Goal: Transaction & Acquisition: Purchase product/service

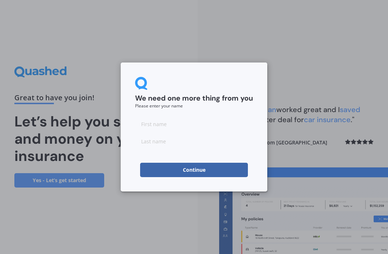
click at [174, 130] on input at bounding box center [194, 124] width 118 height 14
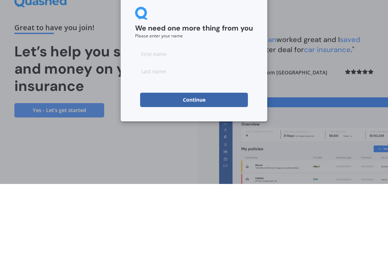
type input "[PERSON_NAME]"
type input "Ansin"
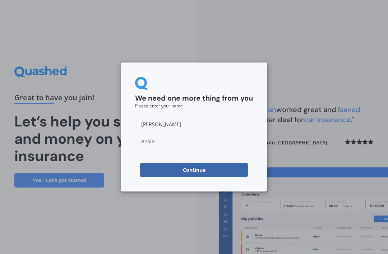
click at [204, 172] on button "Continue" at bounding box center [194, 170] width 108 height 14
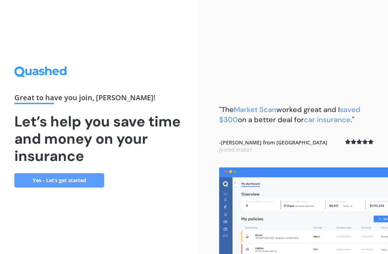
click at [48, 173] on link "Yes - Let’s get started" at bounding box center [59, 180] width 90 height 14
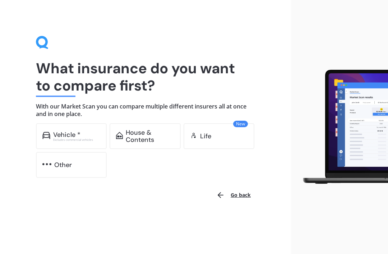
click at [83, 139] on div "Excludes commercial vehicles" at bounding box center [76, 139] width 47 height 3
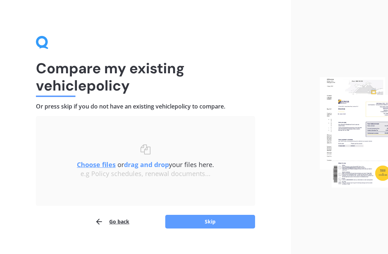
click at [198, 220] on button "Skip" at bounding box center [210, 222] width 90 height 14
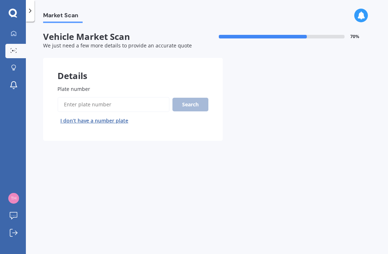
click at [78, 108] on input "Plate number" at bounding box center [113, 104] width 112 height 15
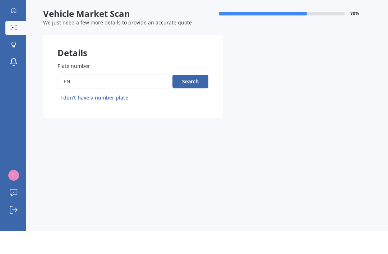
type input "F"
type input "Nfd581"
click at [196, 98] on button "Search" at bounding box center [190, 105] width 36 height 14
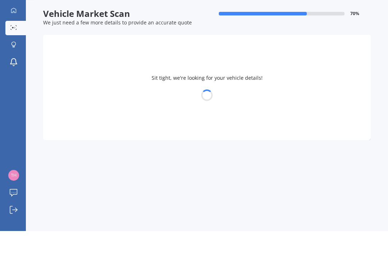
scroll to position [23, 0]
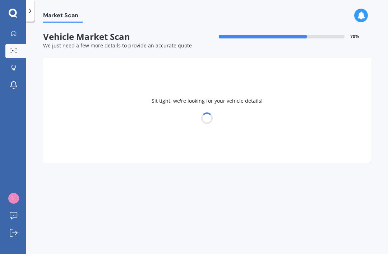
select select "MITSUBISHI"
select select "OUTLANDER"
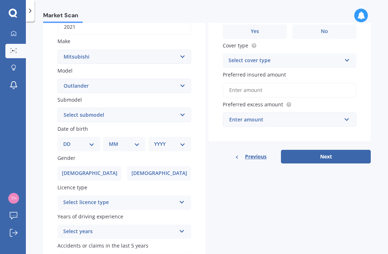
scroll to position [122, 0]
click at [87, 140] on select "DD 01 02 03 04 05 06 07 08 09 10 11 12 13 14 15 16 17 18 19 20 21 22 23 24 25 2…" at bounding box center [78, 144] width 31 height 8
select select "20"
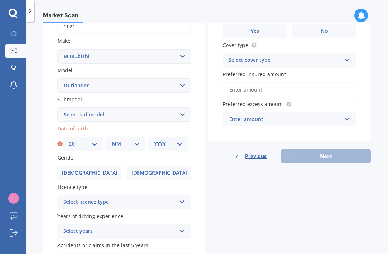
click at [124, 140] on select "MM 01 02 03 04 05 06 07 08 09 10 11 12" at bounding box center [126, 144] width 28 height 8
select select "12"
click at [179, 140] on select "YYYY 2025 2024 2023 2022 2021 2020 2019 2018 2017 2016 2015 2014 2013 2012 2011…" at bounding box center [168, 144] width 28 height 8
select select "1978"
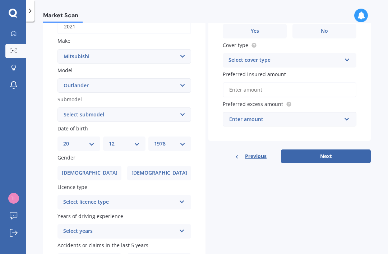
click at [166, 170] on span "[DEMOGRAPHIC_DATA]" at bounding box center [160, 173] width 56 height 6
click at [0, 0] on input "[DEMOGRAPHIC_DATA]" at bounding box center [0, 0] width 0 height 0
click at [181, 198] on icon at bounding box center [182, 200] width 6 height 5
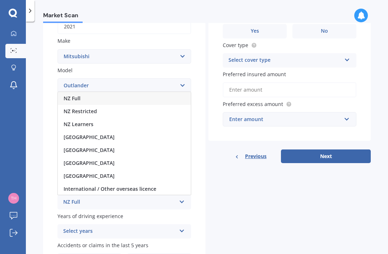
click at [72, 105] on div "NZ Restricted" at bounding box center [124, 111] width 133 height 13
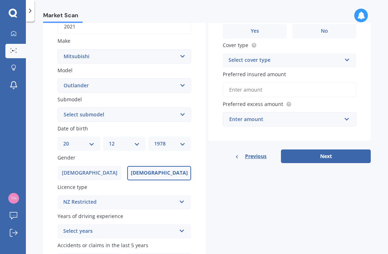
click at [182, 227] on icon at bounding box center [182, 229] width 6 height 5
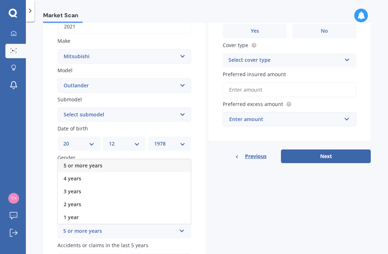
click at [69, 162] on span "5 or more years" at bounding box center [83, 165] width 39 height 7
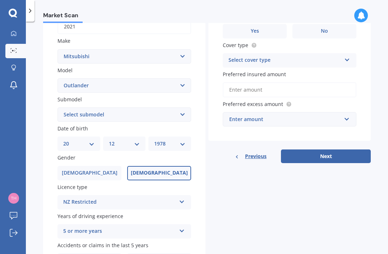
click at [0, 0] on input "No" at bounding box center [0, 0] width 0 height 0
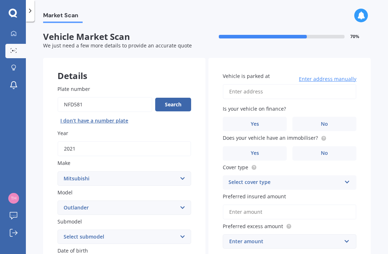
scroll to position [0, 0]
click at [247, 84] on input "Vehicle is parked at" at bounding box center [290, 91] width 134 height 15
click at [275, 84] on input "[STREET_ADDRESS]" at bounding box center [290, 91] width 134 height 15
type input "[STREET_ADDRESS]"
click at [316, 117] on label "No" at bounding box center [324, 124] width 64 height 14
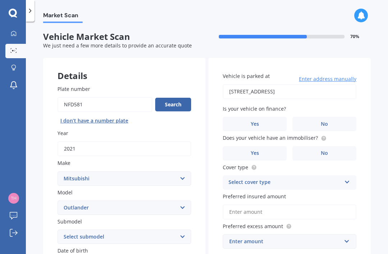
click at [0, 0] on input "No" at bounding box center [0, 0] width 0 height 0
click at [320, 146] on label "No" at bounding box center [324, 153] width 64 height 14
click at [0, 0] on input "No" at bounding box center [0, 0] width 0 height 0
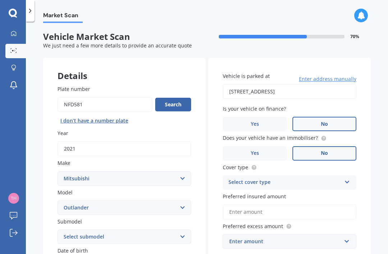
click at [316, 178] on div "Select cover type" at bounding box center [285, 182] width 113 height 9
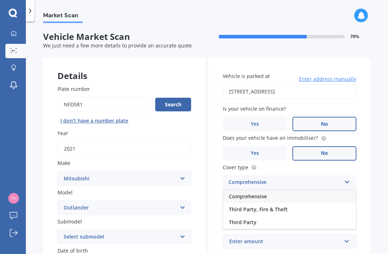
click at [269, 190] on div "Comprehensive" at bounding box center [289, 196] width 133 height 13
click at [248, 204] on input "Preferred insured amount" at bounding box center [290, 211] width 134 height 15
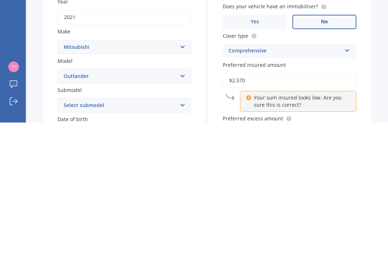
type input "$25,700"
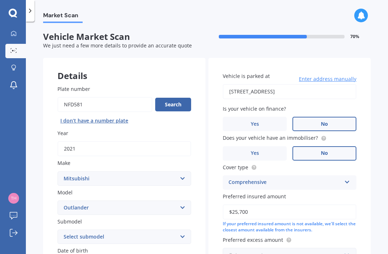
click at [349, 248] on input "text" at bounding box center [287, 255] width 127 height 14
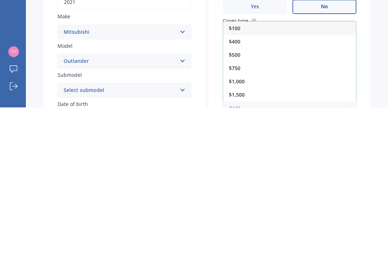
click at [289, 195] on div "$500" at bounding box center [289, 201] width 133 height 13
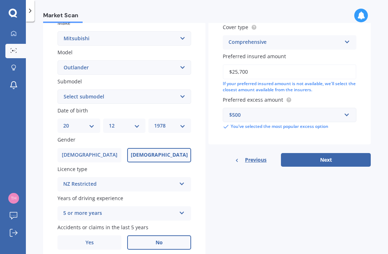
scroll to position [140, 0]
click at [326, 153] on button "Next" at bounding box center [326, 160] width 90 height 14
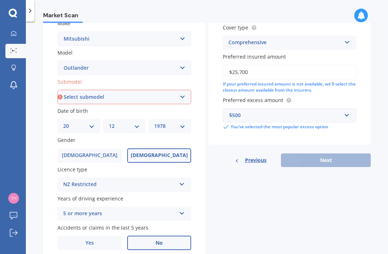
click at [179, 90] on select "Select submodel (All other) 2.4 Litre Station Wagon 3.0 Litre AWD 3.0 VRX Auto …" at bounding box center [124, 97] width 134 height 14
select select "LS 2.4P/CVT"
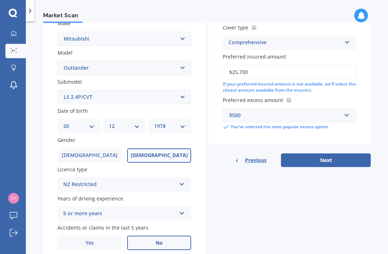
click at [313, 153] on button "Next" at bounding box center [326, 160] width 90 height 14
select select "20"
select select "12"
select select "1978"
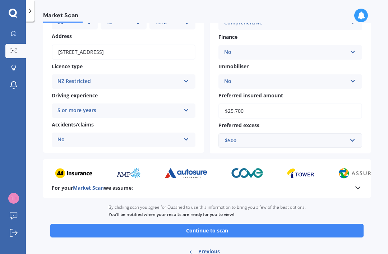
scroll to position [89, 0]
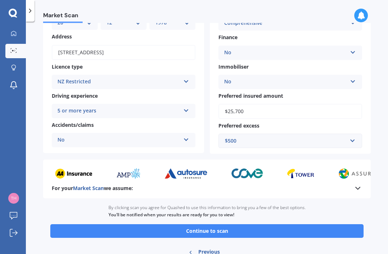
click at [99, 224] on button "Continue to scan" at bounding box center [206, 231] width 313 height 14
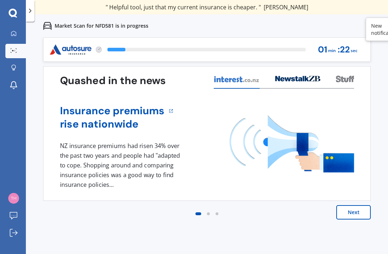
click at [352, 211] on button "Next" at bounding box center [353, 212] width 34 height 14
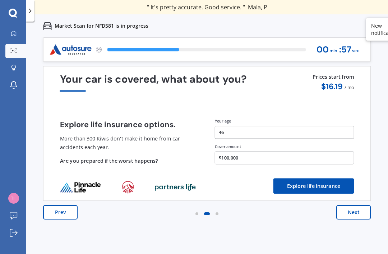
click at [348, 211] on button "Next" at bounding box center [353, 212] width 34 height 14
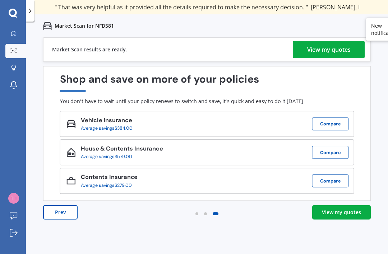
click at [326, 214] on div "View my quotes" at bounding box center [341, 212] width 39 height 7
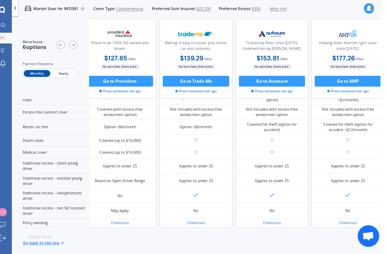
scroll to position [411, 210]
click at [122, 174] on div "Applies to under 25" at bounding box center [120, 166] width 73 height 15
click at [29, 108] on div "Excess-free sunroof cover" at bounding box center [53, 112] width 73 height 15
